Goal: Information Seeking & Learning: Understand process/instructions

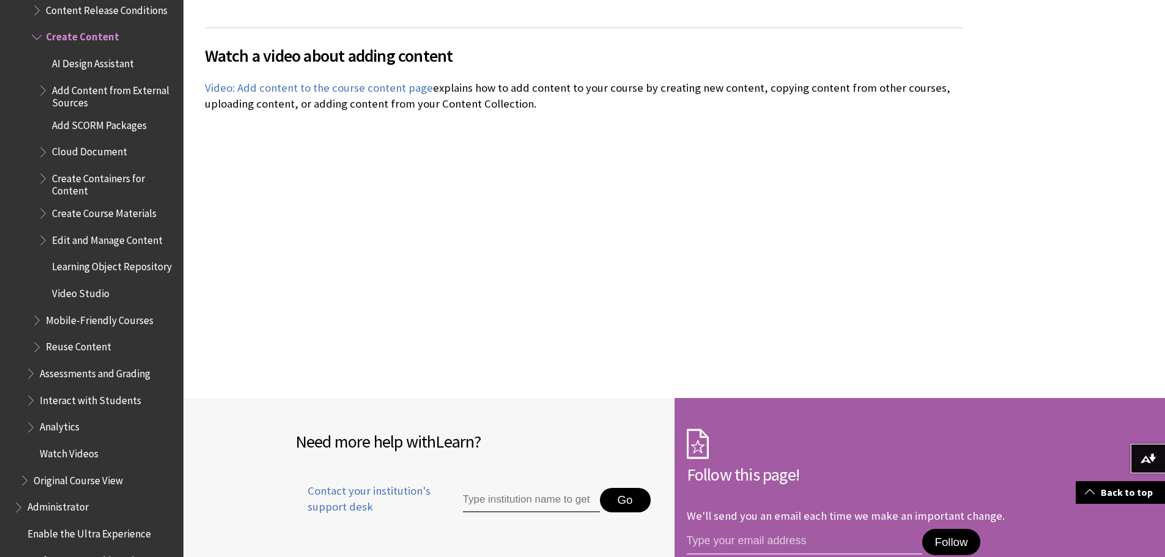
scroll to position [2813, 0]
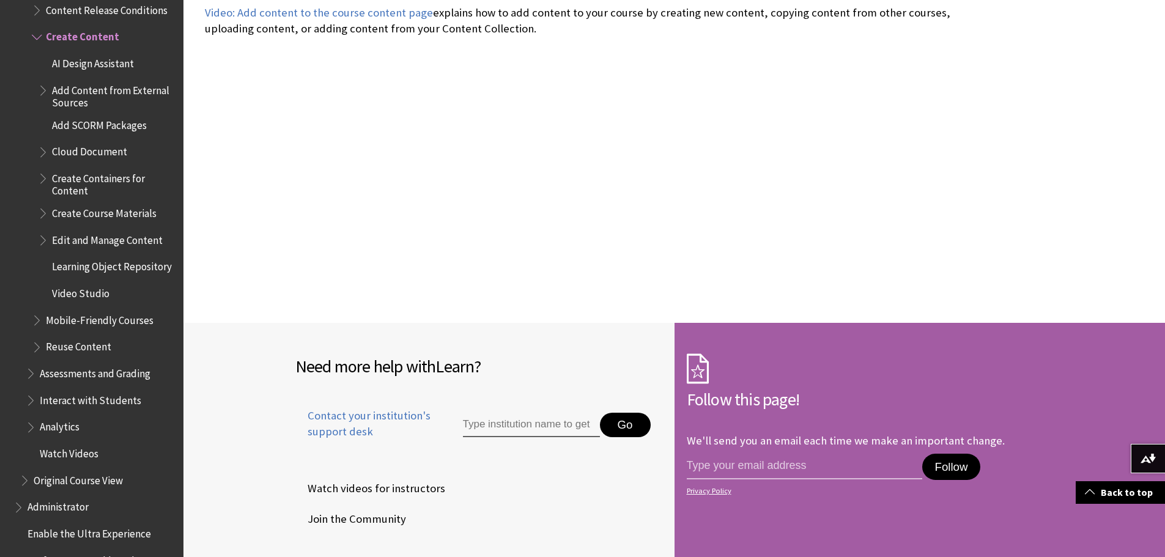
click at [96, 264] on span "Learning Object Repository" at bounding box center [112, 265] width 120 height 17
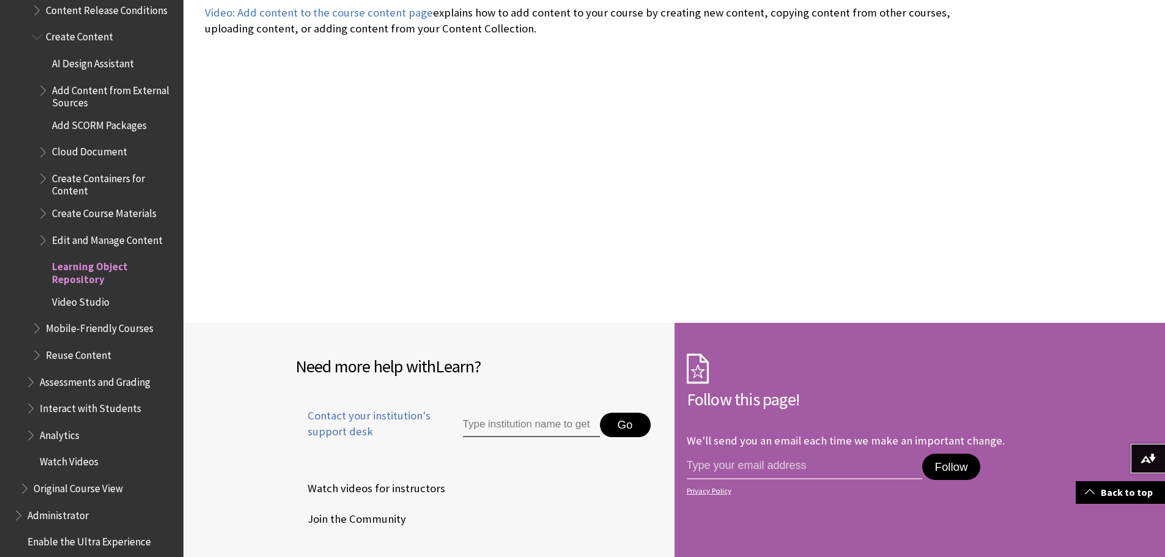
scroll to position [1794, 0]
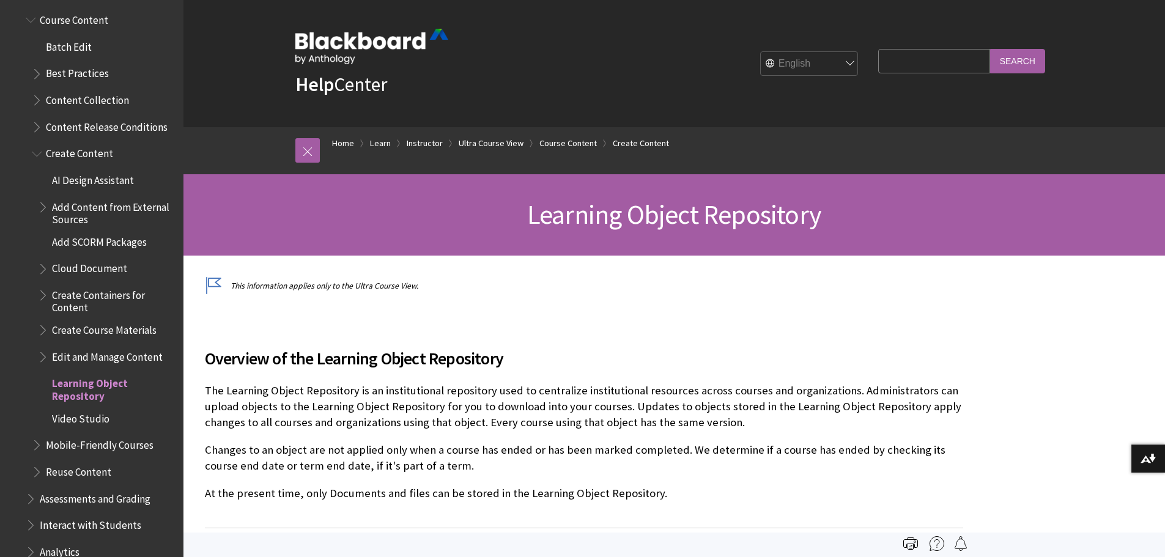
scroll to position [1698, 0]
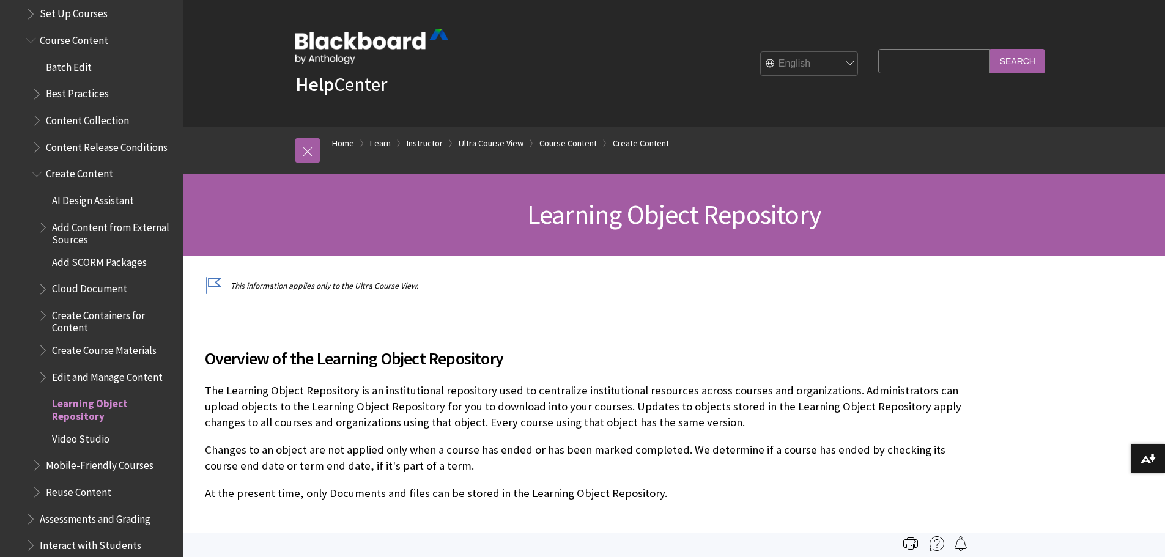
click at [46, 371] on span "Book outline for Blackboard Learn Help" at bounding box center [44, 374] width 13 height 15
click at [43, 369] on span "Book outline for Blackboard Learn Help" at bounding box center [44, 374] width 13 height 15
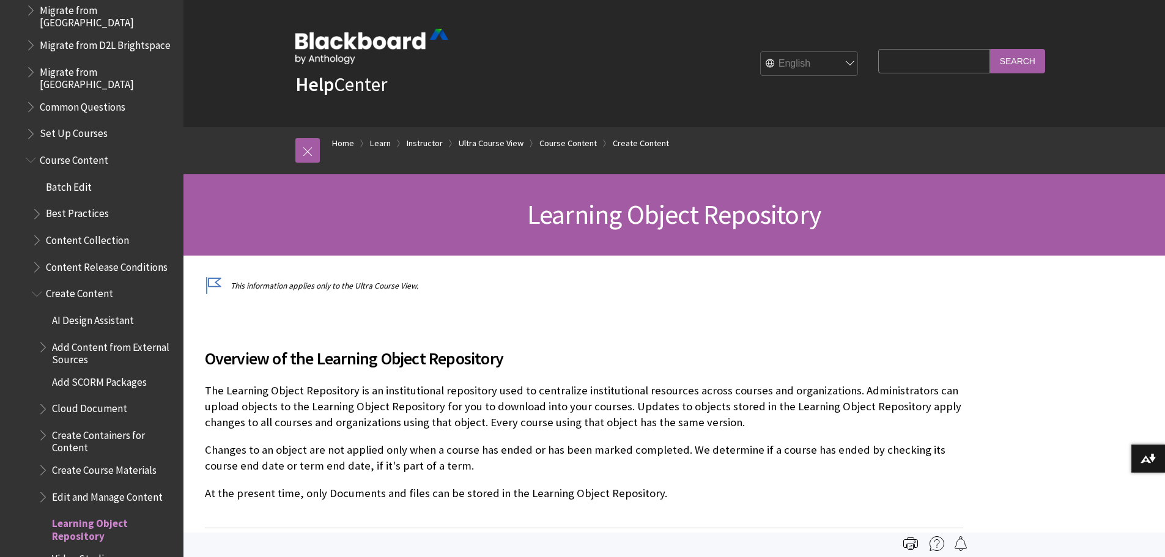
scroll to position [1576, 0]
click at [104, 294] on span "Create Content" at bounding box center [79, 294] width 67 height 17
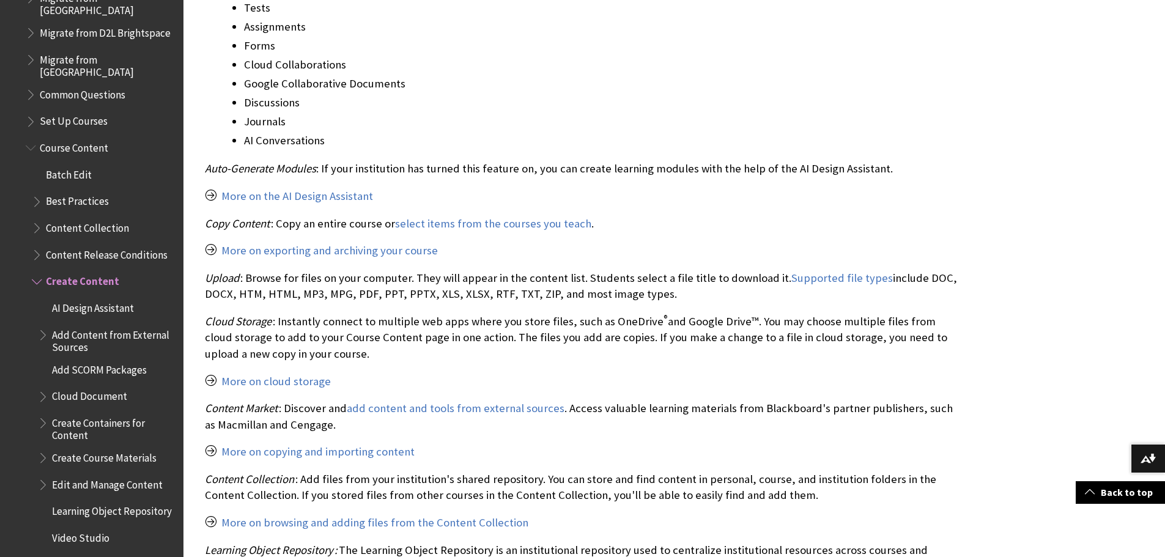
scroll to position [1652, 0]
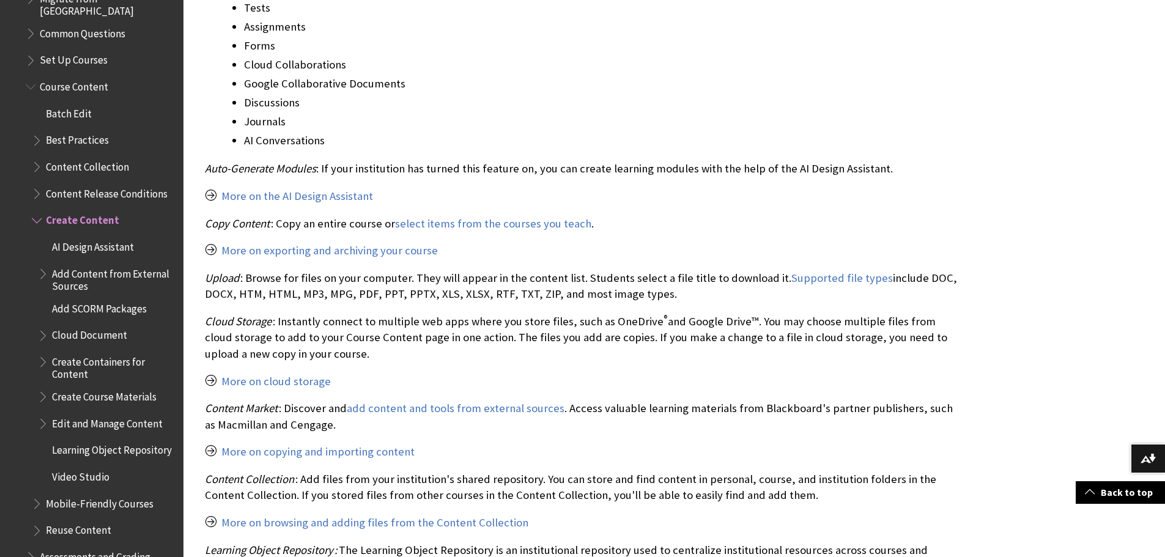
click at [100, 264] on span "Add Content from External Sources" at bounding box center [113, 278] width 123 height 29
click at [98, 272] on span "Add Content from External Sources" at bounding box center [113, 278] width 123 height 29
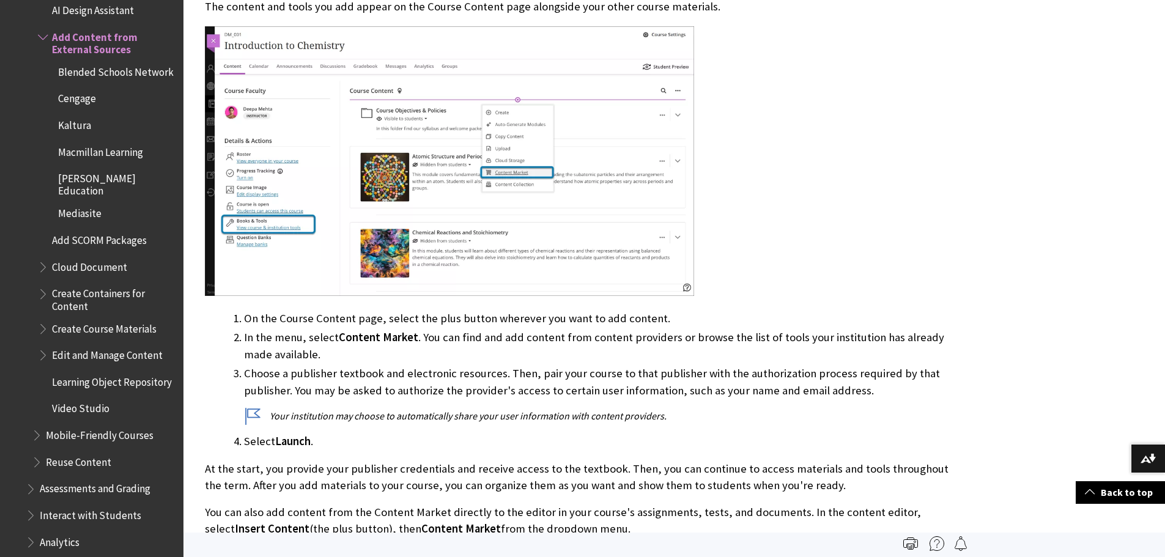
scroll to position [428, 0]
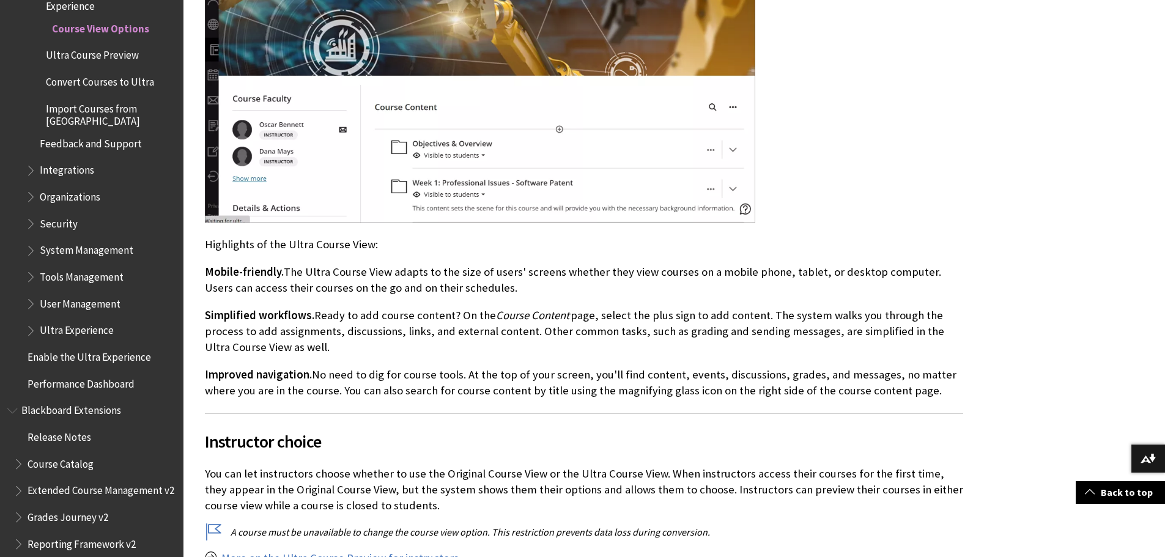
scroll to position [1529, 0]
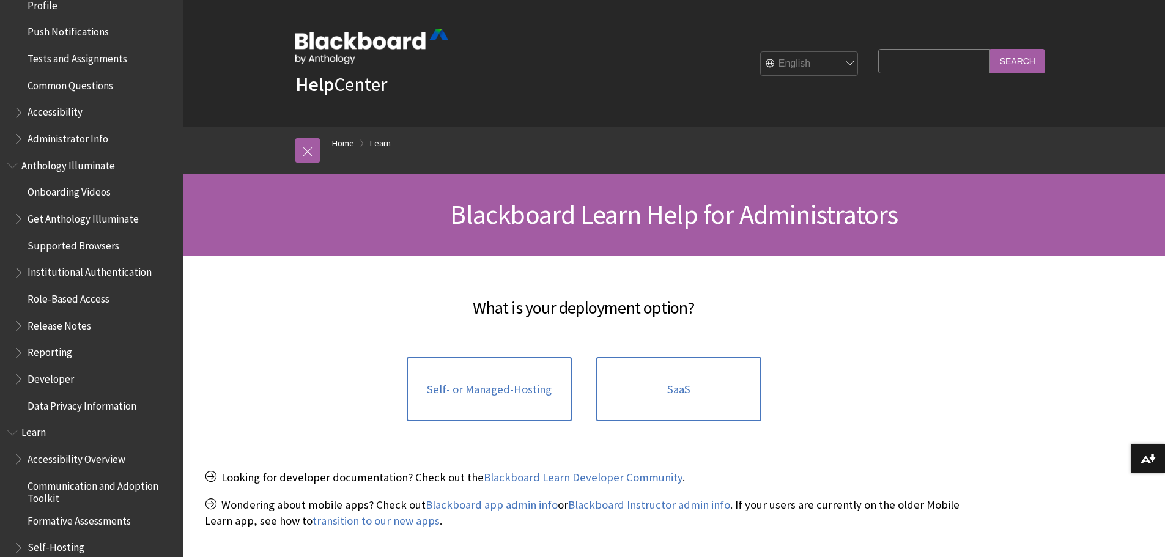
scroll to position [620, 0]
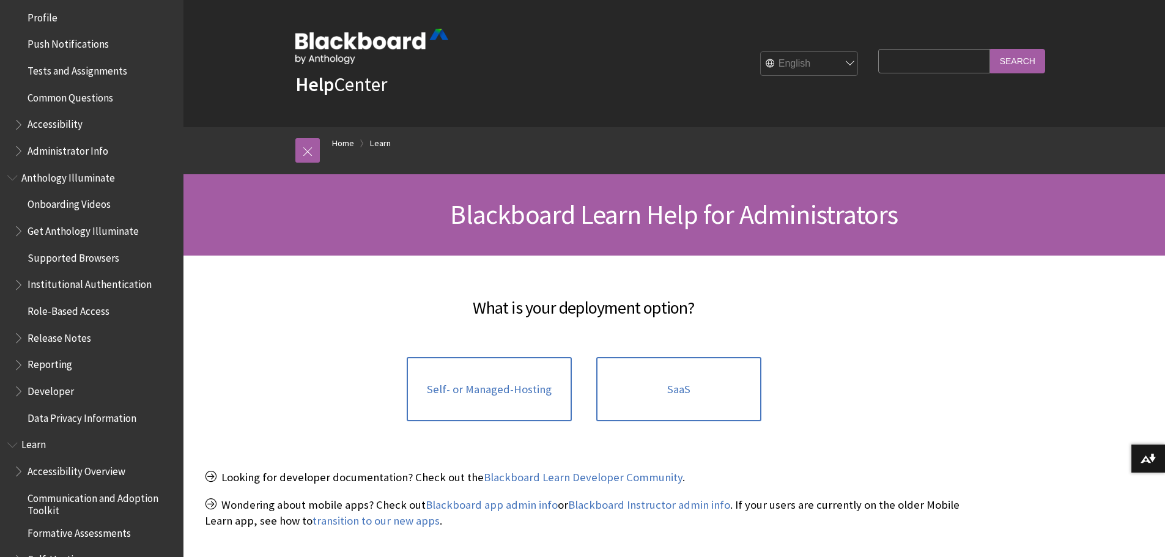
click at [950, 57] on input "Search Query" at bounding box center [933, 61] width 111 height 24
type input "enroll instructor"
click at [990, 49] on input "Search" at bounding box center [1017, 61] width 55 height 24
click at [1024, 73] on input "Search" at bounding box center [1017, 61] width 55 height 24
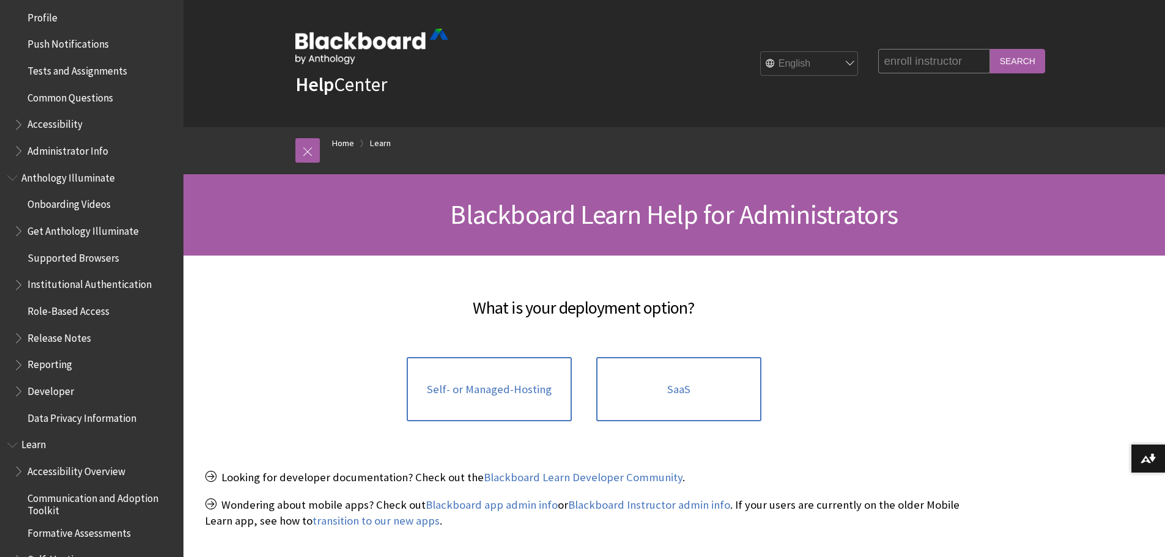
click at [1022, 61] on input "Search" at bounding box center [1017, 61] width 55 height 24
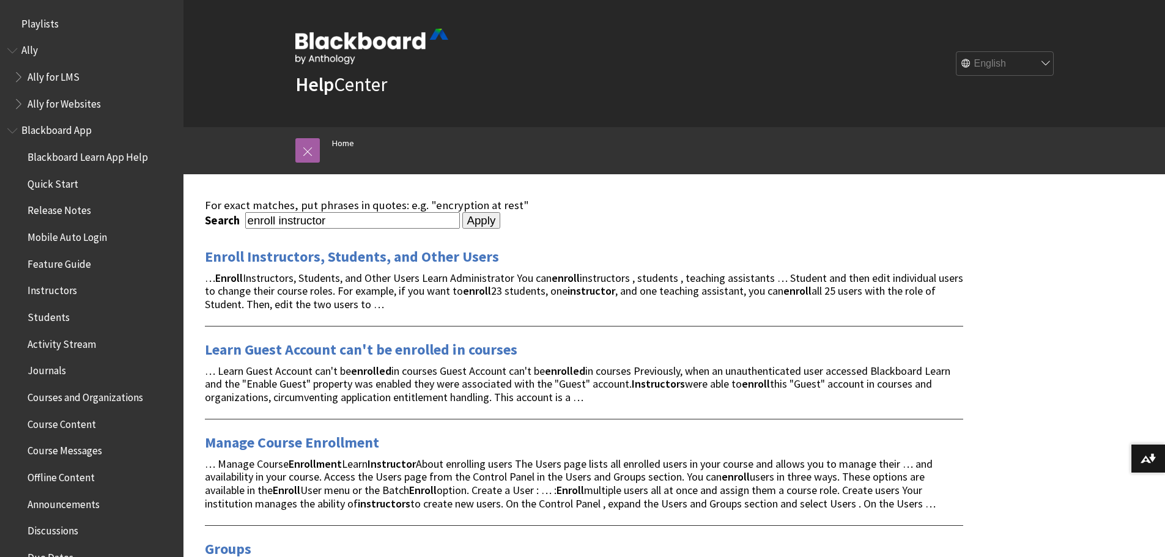
scroll to position [183, 0]
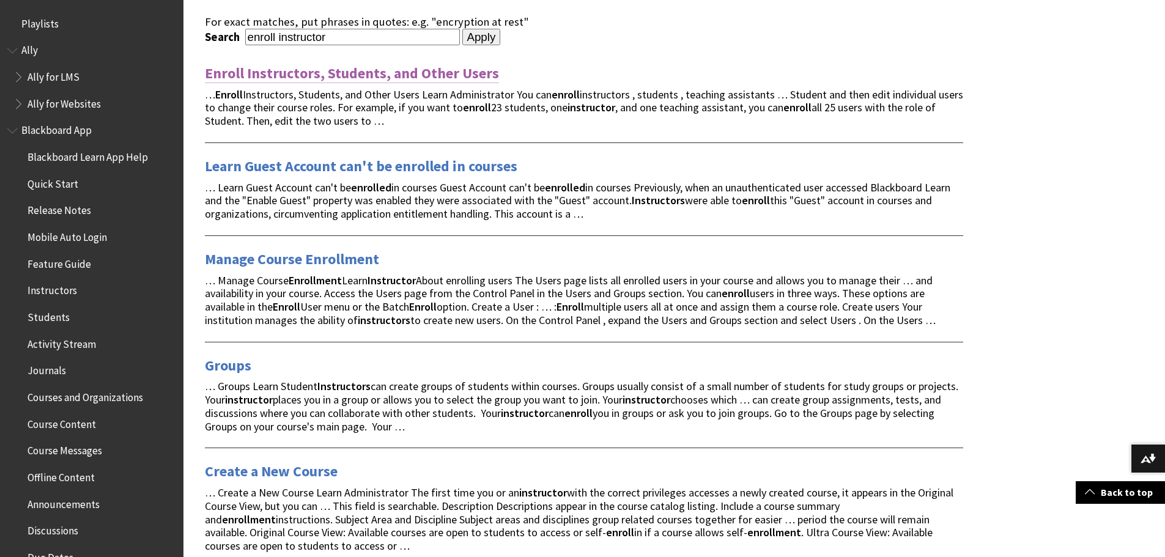
click at [376, 75] on link "Enroll Instructors, Students, and Other Users" at bounding box center [352, 74] width 294 height 20
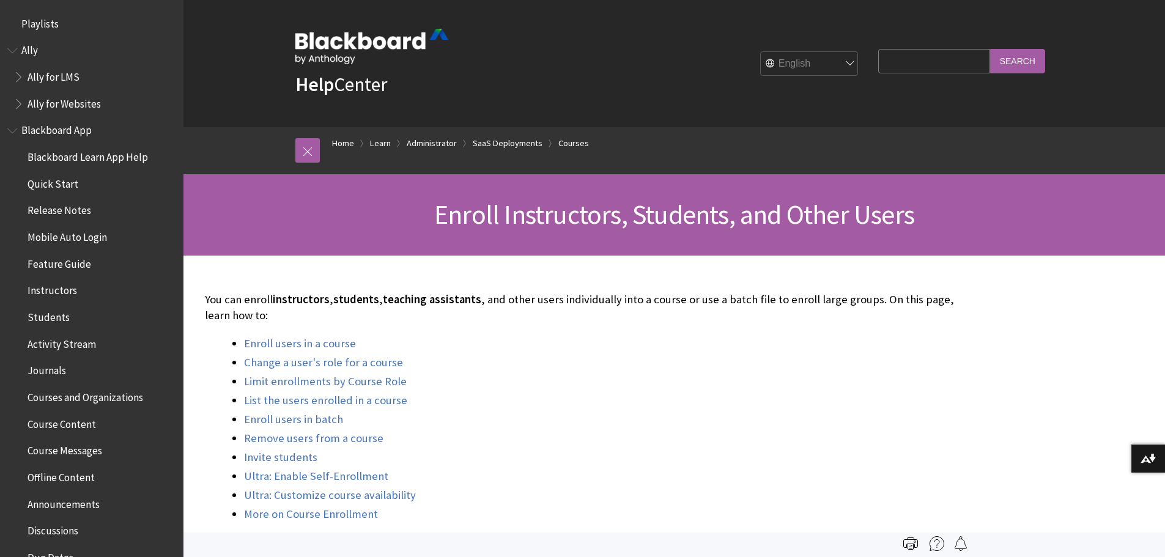
scroll to position [1498, 0]
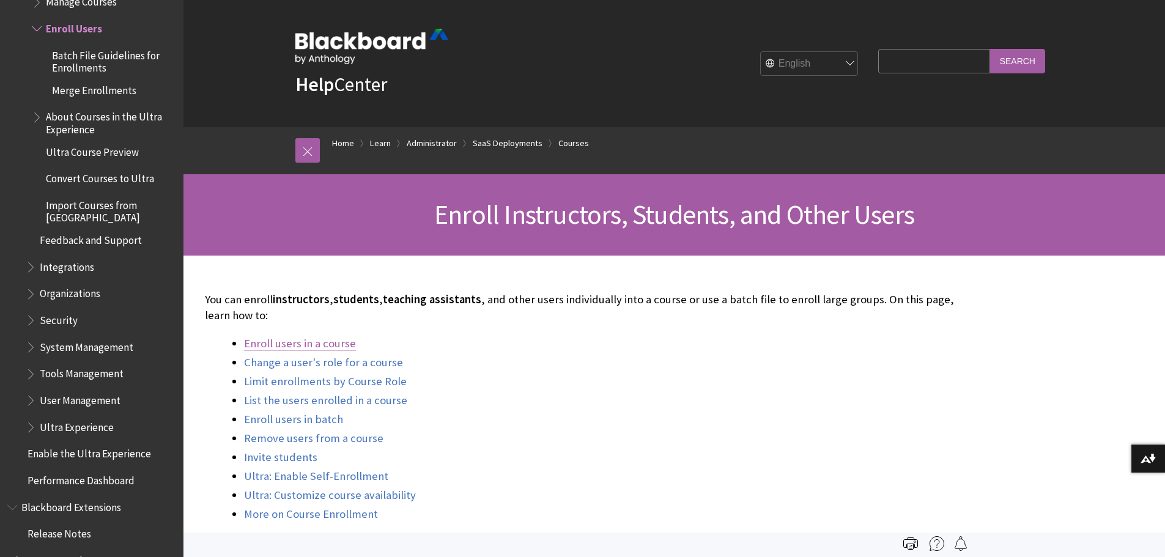
click at [334, 347] on link "Enroll users in a course" at bounding box center [300, 343] width 112 height 15
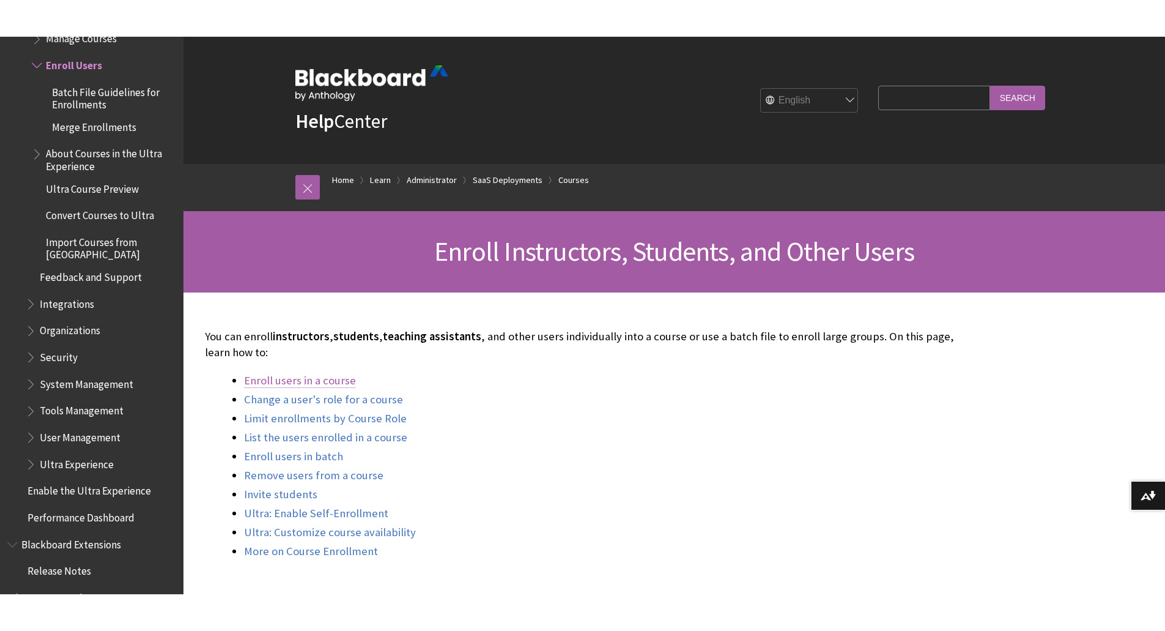
scroll to position [566, 0]
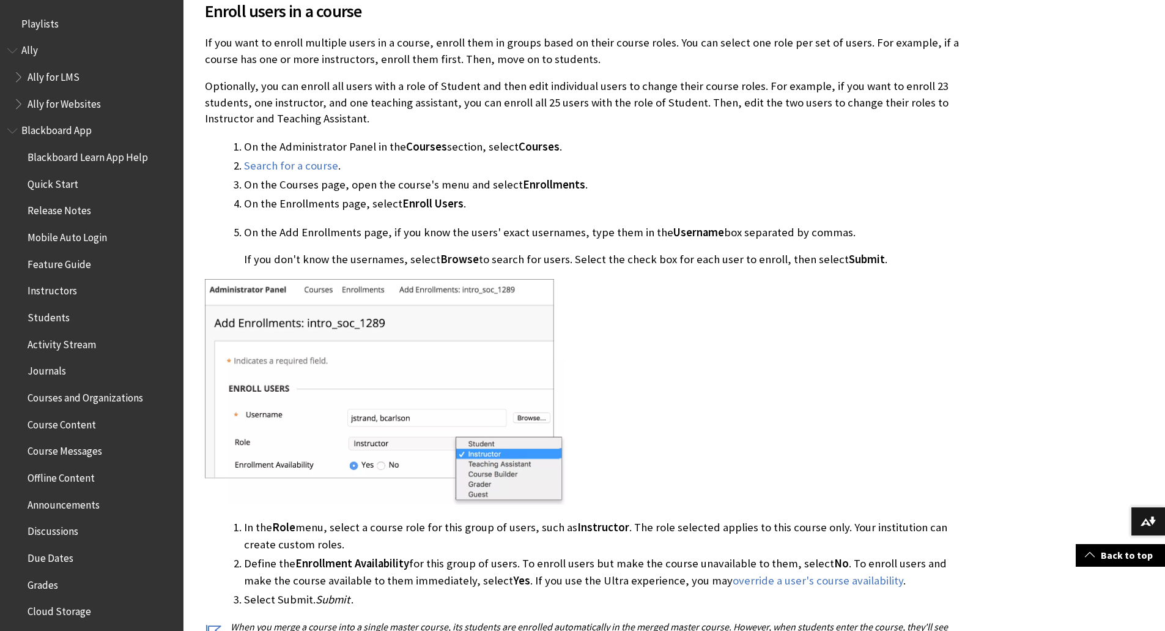
scroll to position [1498, 0]
